Goal: Task Accomplishment & Management: Complete application form

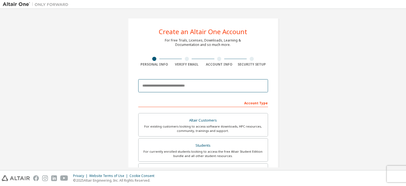
click at [172, 85] on input "email" at bounding box center [203, 85] width 130 height 13
type input "**********"
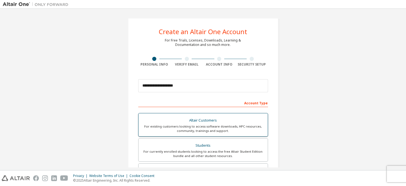
click at [211, 120] on div "Altair Customers" at bounding box center [203, 121] width 123 height 8
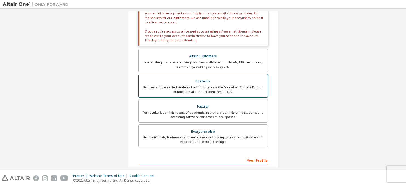
scroll to position [109, 0]
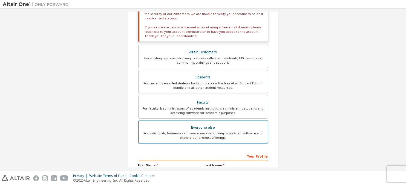
click at [201, 128] on div "Everyone else" at bounding box center [203, 128] width 123 height 8
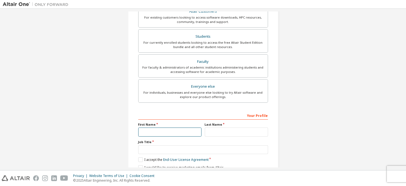
click at [185, 132] on input "text" at bounding box center [169, 132] width 63 height 9
type input "****"
click at [228, 132] on input "text" at bounding box center [236, 132] width 63 height 9
type input "**"
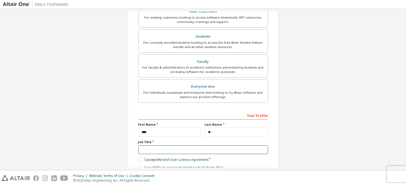
click at [193, 149] on input "text" at bounding box center [203, 150] width 130 height 9
click at [140, 160] on label "I accept the End-User License Agreement" at bounding box center [173, 160] width 70 height 5
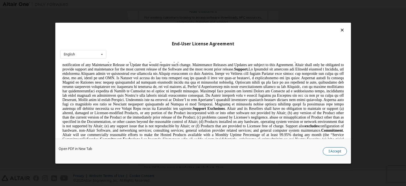
scroll to position [766, 0]
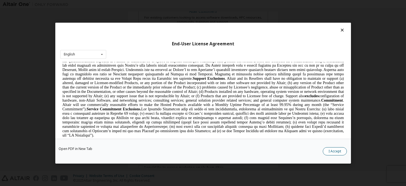
click at [333, 152] on button "I Accept" at bounding box center [335, 151] width 24 height 8
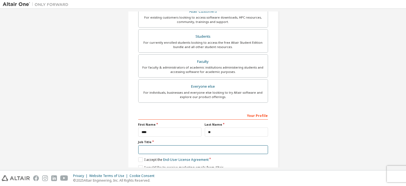
click at [165, 150] on input "text" at bounding box center [203, 150] width 130 height 9
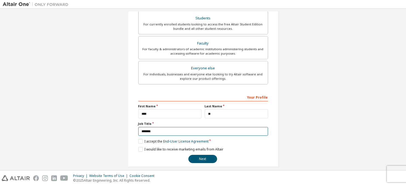
scroll to position [132, 0]
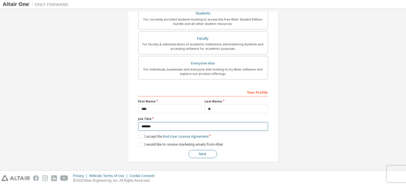
type input "*******"
click at [198, 153] on button "Next" at bounding box center [202, 154] width 29 height 8
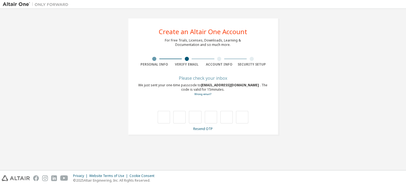
scroll to position [0, 0]
click at [164, 119] on input "text" at bounding box center [164, 117] width 12 height 13
type input "*"
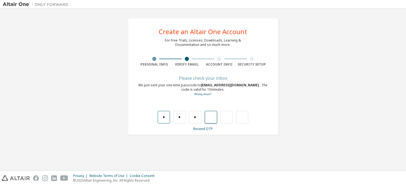
type input "*"
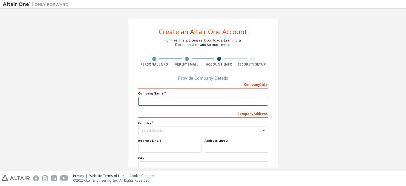
click at [152, 98] on input "text" at bounding box center [203, 101] width 130 height 9
type input "*"
type input "**********"
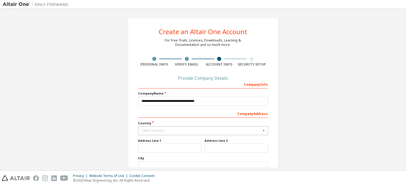
click at [161, 131] on div "Select Country" at bounding box center [201, 130] width 119 height 3
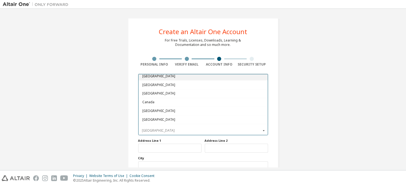
scroll to position [355, 0]
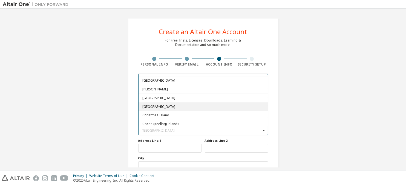
click at [151, 105] on span "[GEOGRAPHIC_DATA]" at bounding box center [203, 106] width 122 height 3
type input "***"
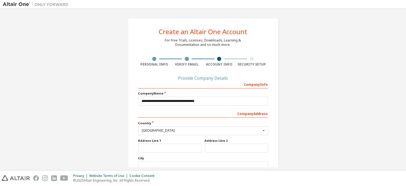
scroll to position [54, 0]
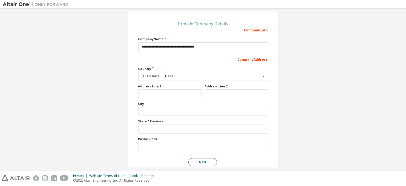
click at [203, 158] on button "Next" at bounding box center [202, 162] width 29 height 8
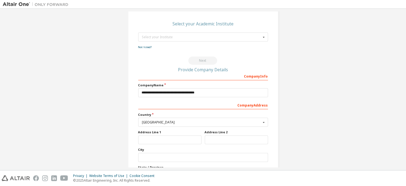
scroll to position [0, 0]
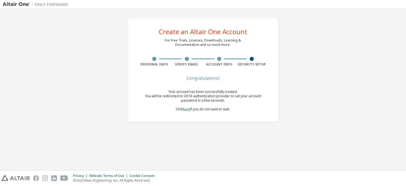
click at [184, 110] on link "here" at bounding box center [186, 109] width 7 height 5
